Goal: Information Seeking & Learning: Learn about a topic

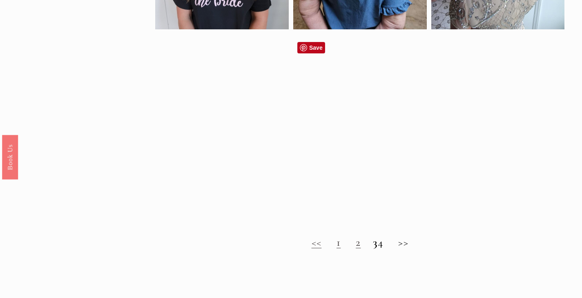
scroll to position [571, 0]
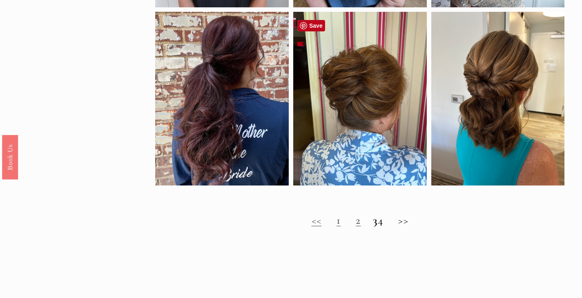
click at [357, 97] on div at bounding box center [359, 99] width 133 height 174
click at [373, 227] on strong "3" at bounding box center [375, 220] width 5 height 13
click at [412, 227] on h2 "<< 1 2 3 4 >>" at bounding box center [359, 220] width 409 height 13
click at [311, 225] on link "<<" at bounding box center [316, 220] width 10 height 13
